Goal: Task Accomplishment & Management: Manage account settings

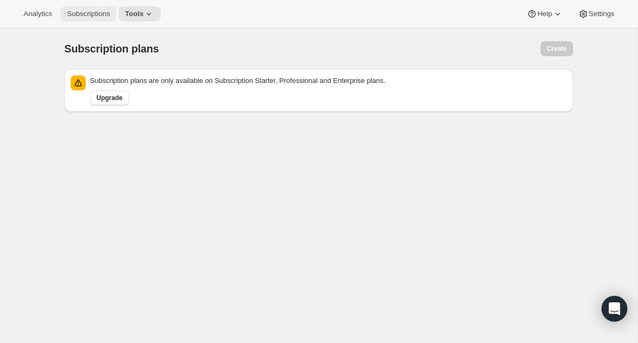
click at [100, 17] on span "Subscriptions" at bounding box center [88, 14] width 43 height 9
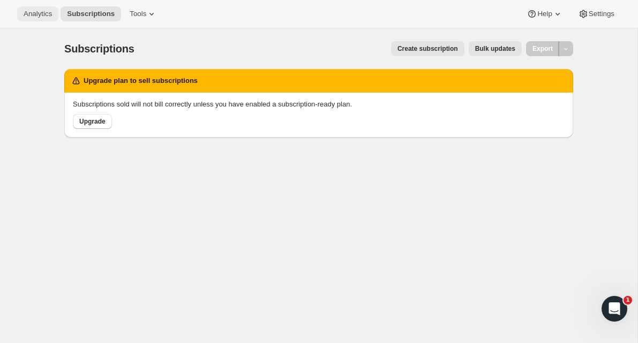
click at [48, 9] on button "Analytics" at bounding box center [37, 13] width 41 height 15
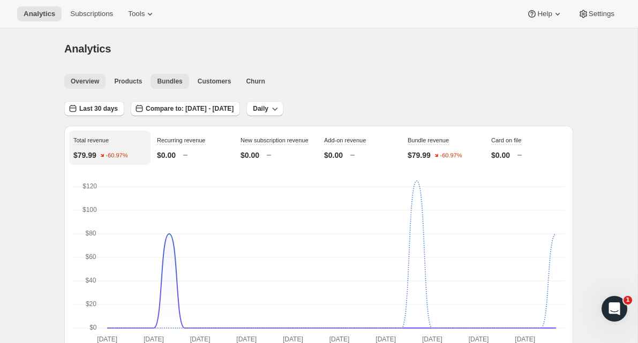
click at [169, 81] on span "Bundles" at bounding box center [169, 81] width 25 height 9
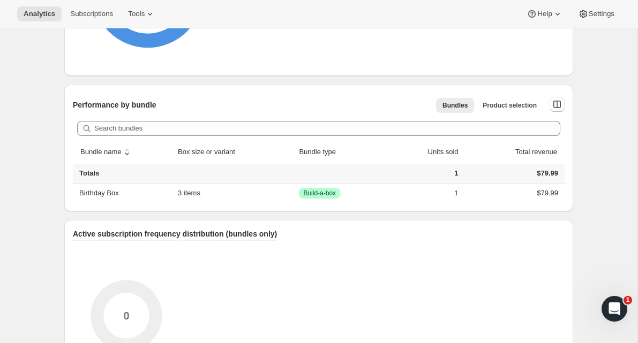
scroll to position [498, 0]
click at [461, 103] on span "Bundles" at bounding box center [454, 105] width 25 height 9
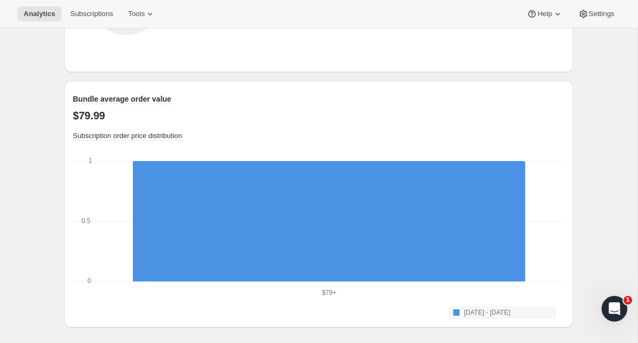
scroll to position [0, 0]
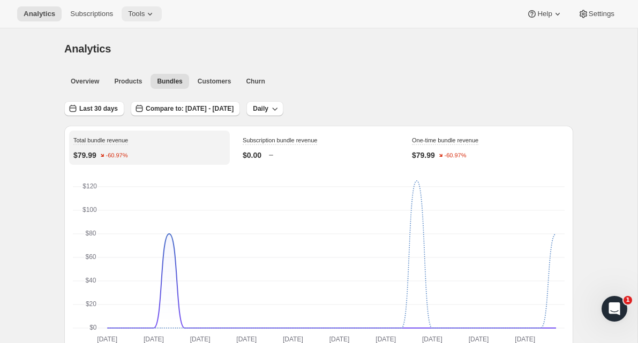
click at [132, 13] on span "Tools" at bounding box center [136, 14] width 17 height 9
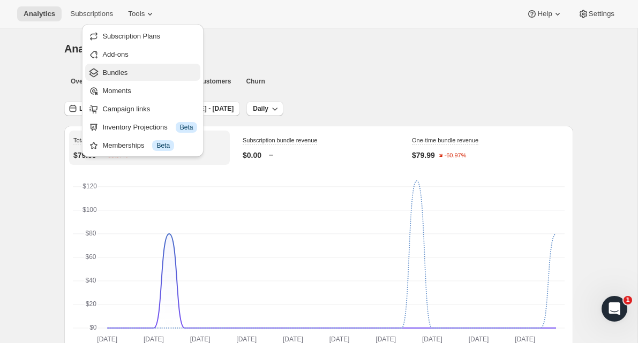
click at [134, 74] on span "Bundles" at bounding box center [149, 72] width 95 height 11
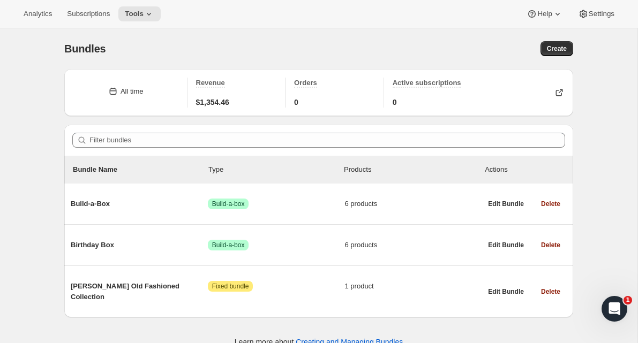
scroll to position [28, 0]
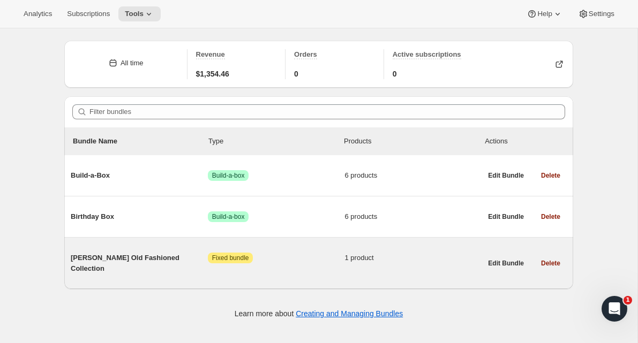
click at [146, 256] on span "[PERSON_NAME] Old Fashioned Collection" at bounding box center [139, 263] width 137 height 21
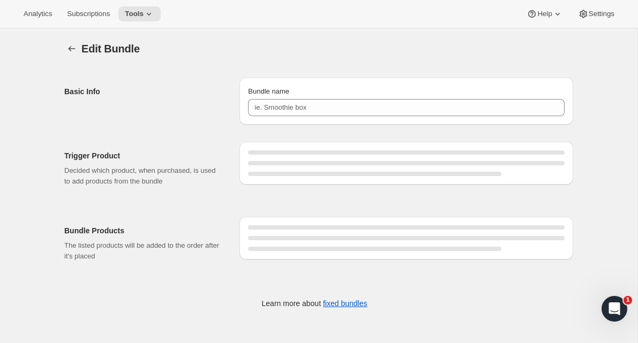
type input "[PERSON_NAME] Old Fashioned Collection"
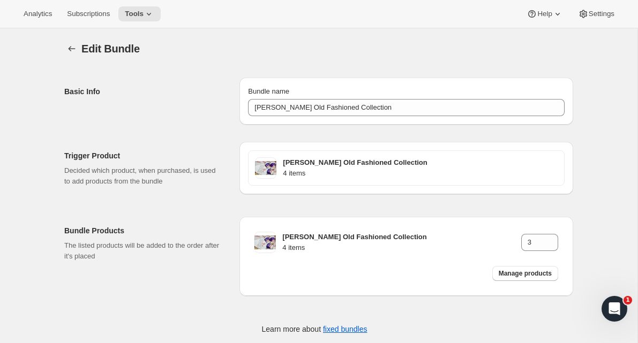
scroll to position [28, 0]
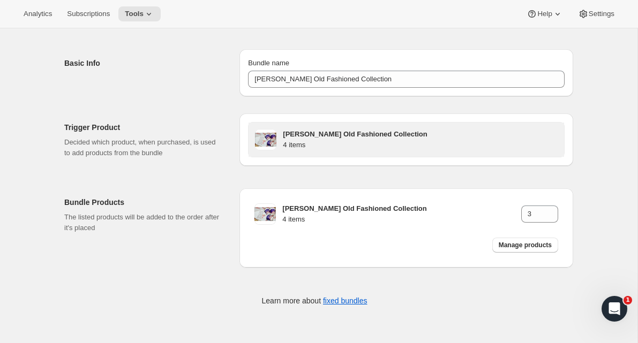
click at [419, 126] on div "[PERSON_NAME] Old Fashioned Collection 4 items" at bounding box center [405, 140] width 315 height 34
click at [398, 143] on h4 "4 items" at bounding box center [420, 145] width 275 height 11
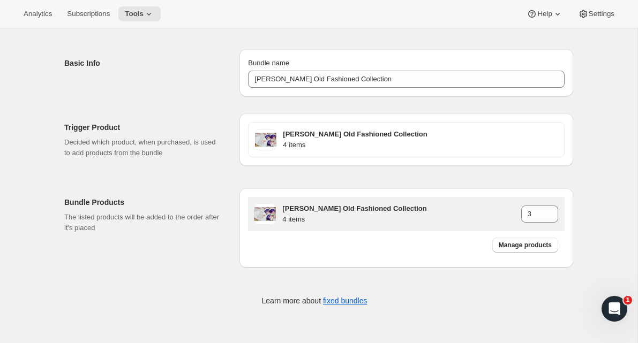
click at [512, 214] on h3 "[PERSON_NAME] Old Fashioned Collection" at bounding box center [401, 208] width 238 height 11
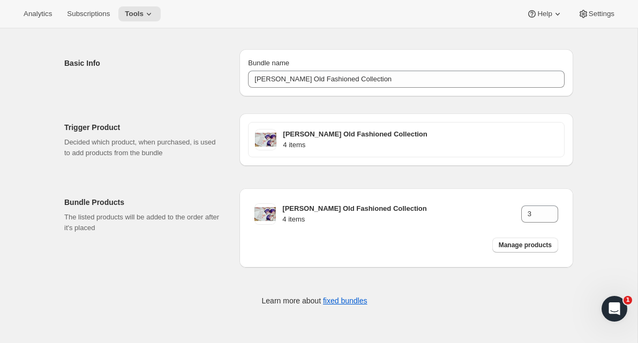
click at [552, 187] on div "Bundle Products The listed products will be added to the order after it's place…" at bounding box center [318, 224] width 509 height 88
click at [522, 248] on span "Manage products" at bounding box center [524, 245] width 53 height 9
type input "1"
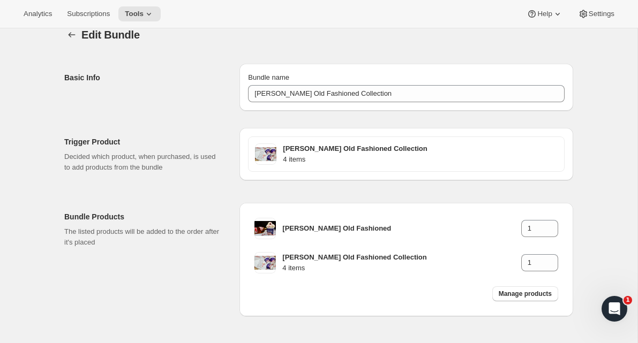
scroll to position [16, 0]
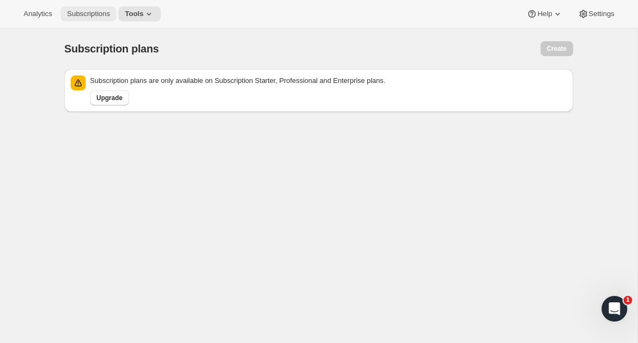
click at [96, 20] on button "Subscriptions" at bounding box center [88, 13] width 56 height 15
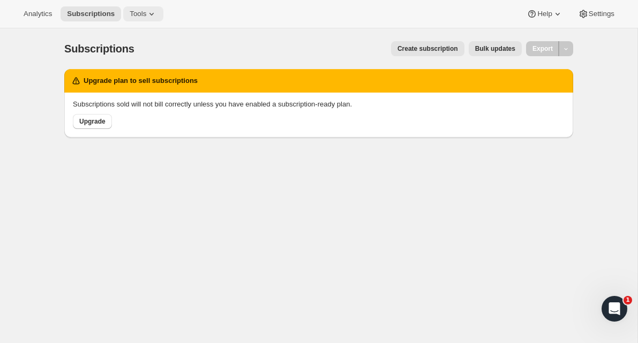
click at [149, 18] on icon at bounding box center [151, 14] width 11 height 11
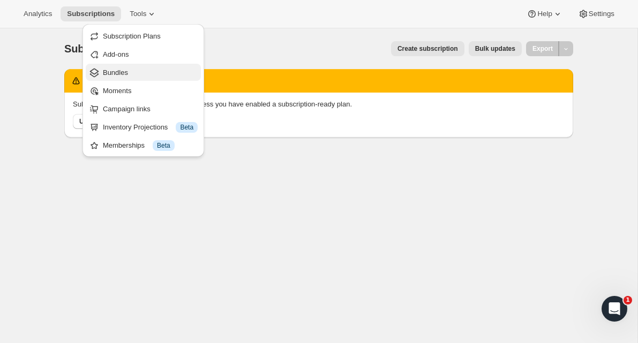
click at [127, 78] on button "Bundles" at bounding box center [143, 72] width 115 height 17
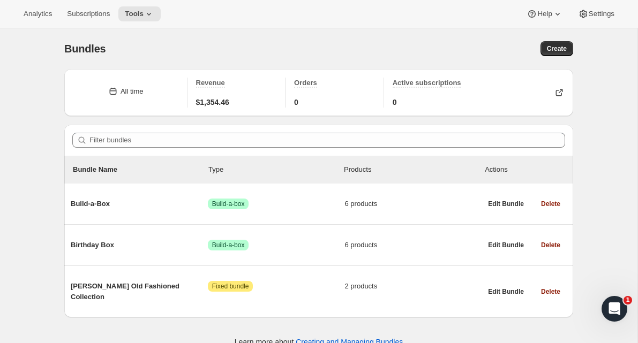
scroll to position [28, 0]
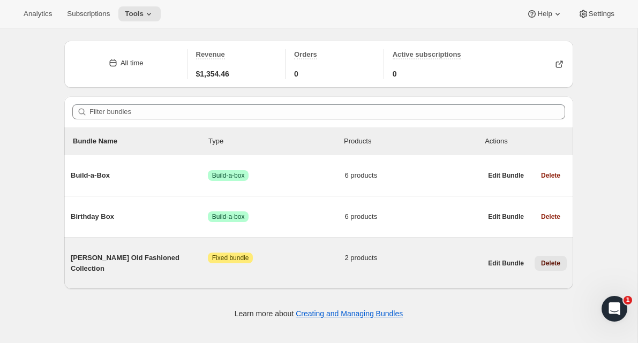
click at [541, 259] on span "Delete" at bounding box center [550, 263] width 19 height 9
